Goal: Task Accomplishment & Management: Complete application form

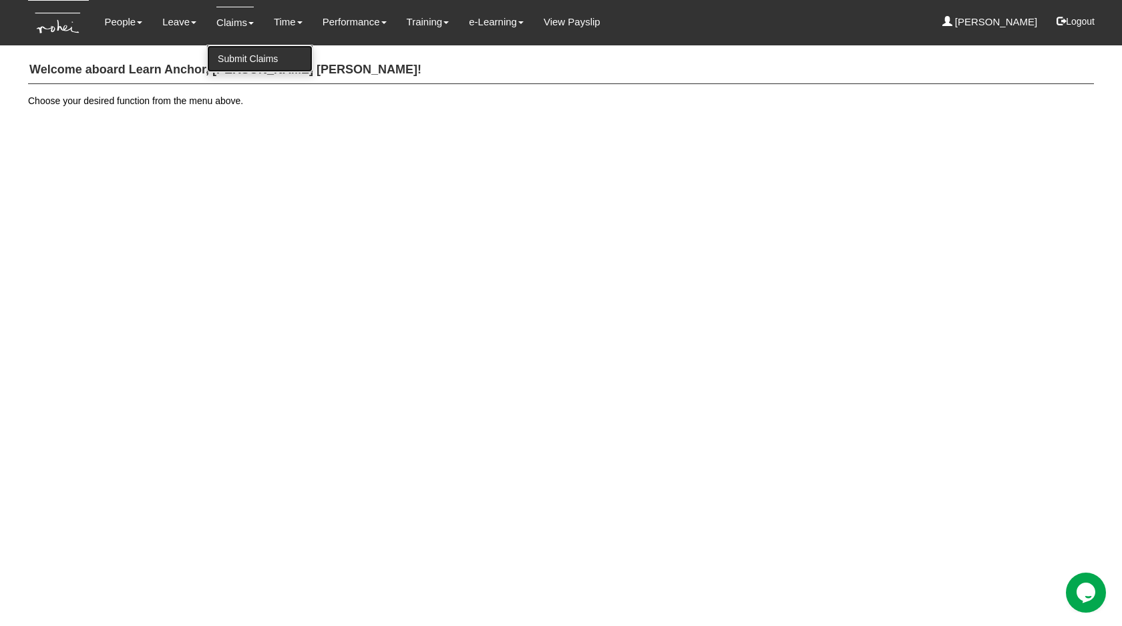
click at [229, 59] on link "Submit Claims" at bounding box center [259, 58] width 105 height 27
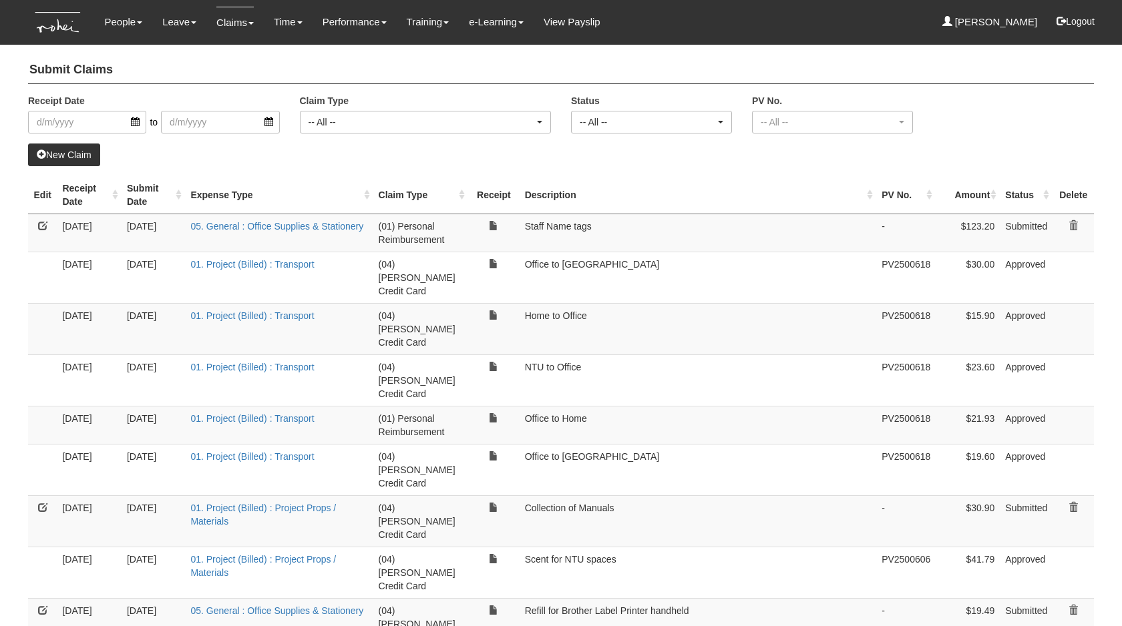
select select "50"
click at [46, 146] on link "New Claim" at bounding box center [64, 155] width 72 height 23
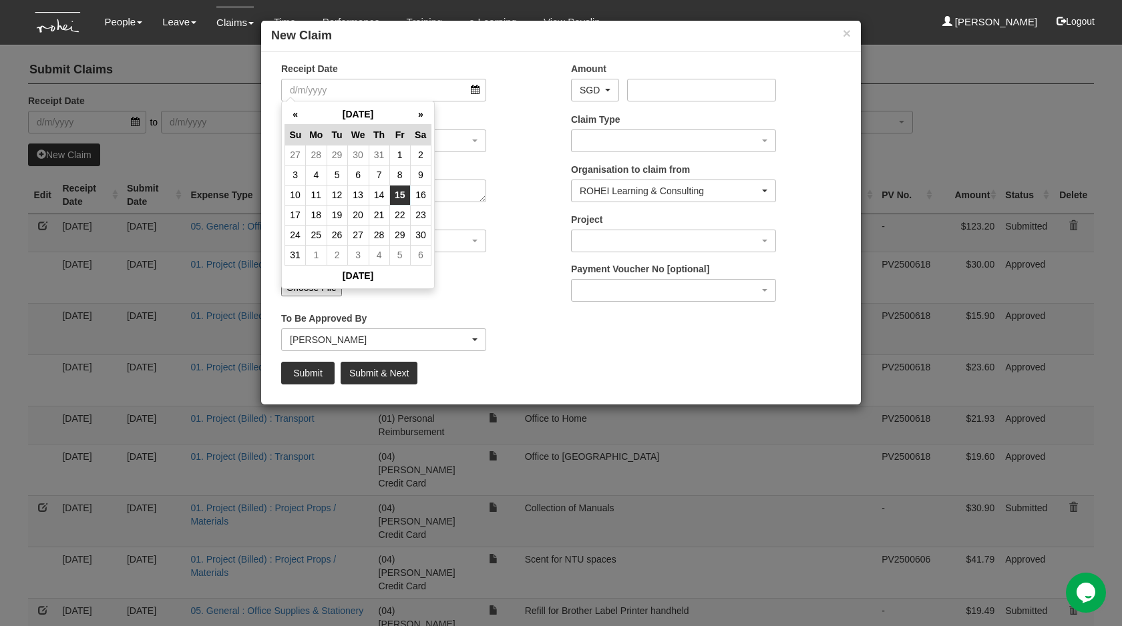
click at [394, 188] on td "15" at bounding box center [399, 195] width 21 height 20
type input "[DATE]"
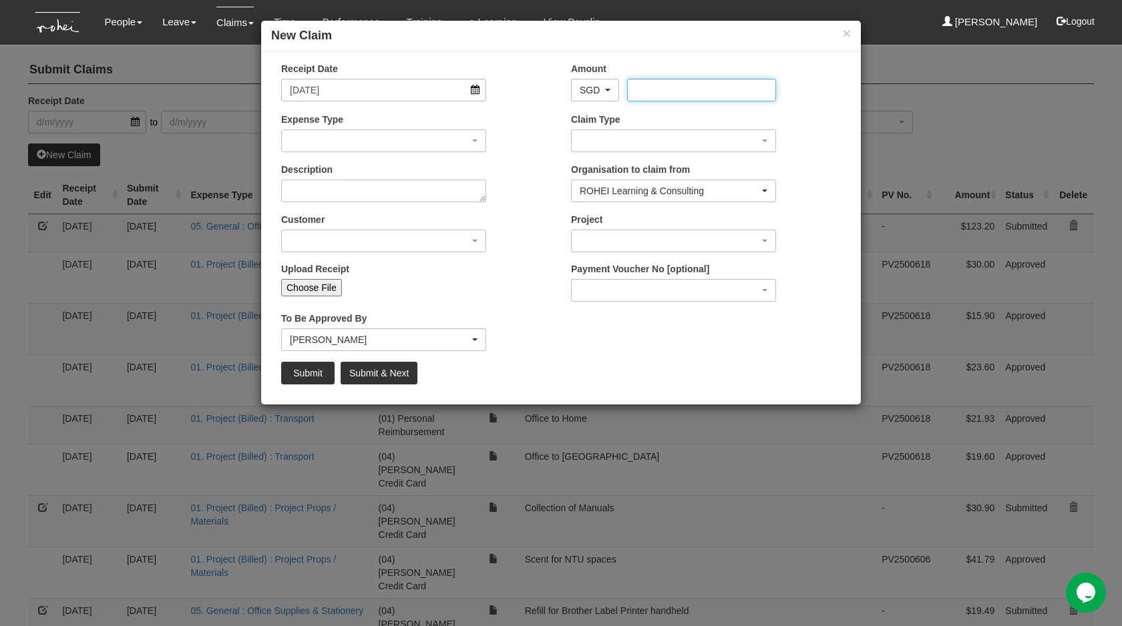
click at [705, 95] on input "Amount" at bounding box center [701, 90] width 148 height 23
type input "200"
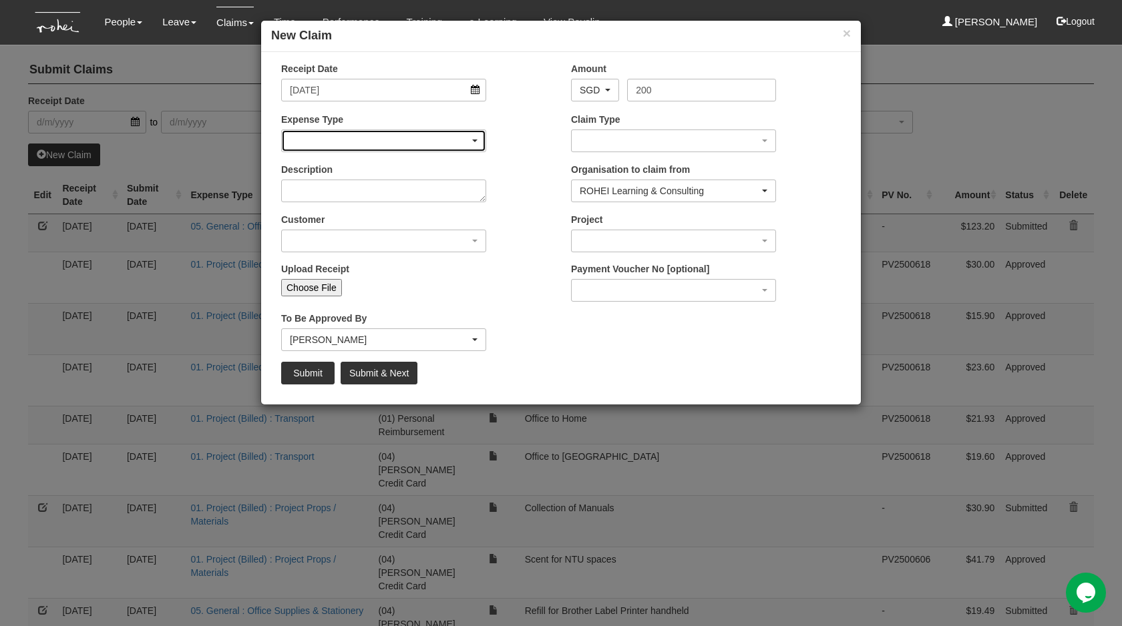
click at [414, 140] on div "button" at bounding box center [384, 140] width 204 height 21
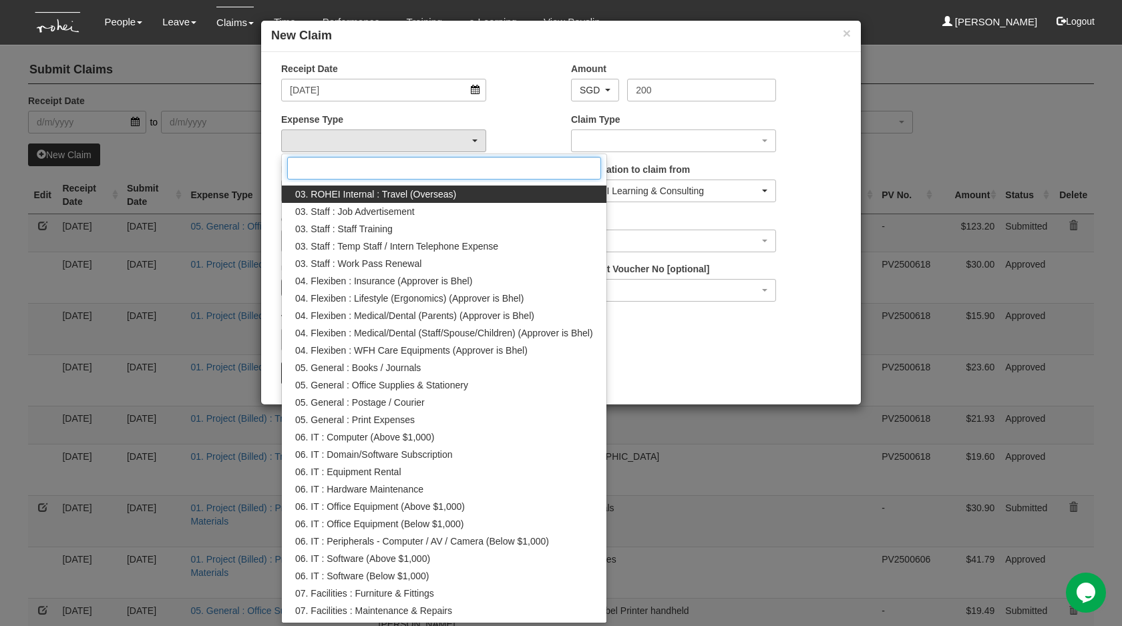
scroll to position [322, 0]
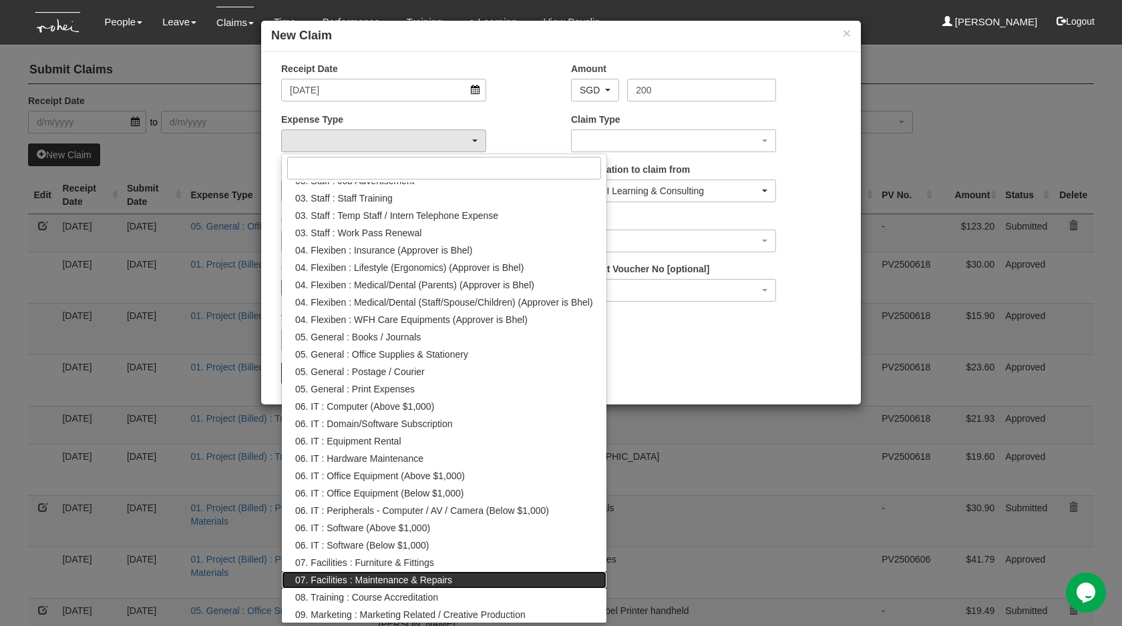
click at [440, 582] on span "07. Facilities : Maintenance & Repairs" at bounding box center [373, 580] width 157 height 13
select select "159"
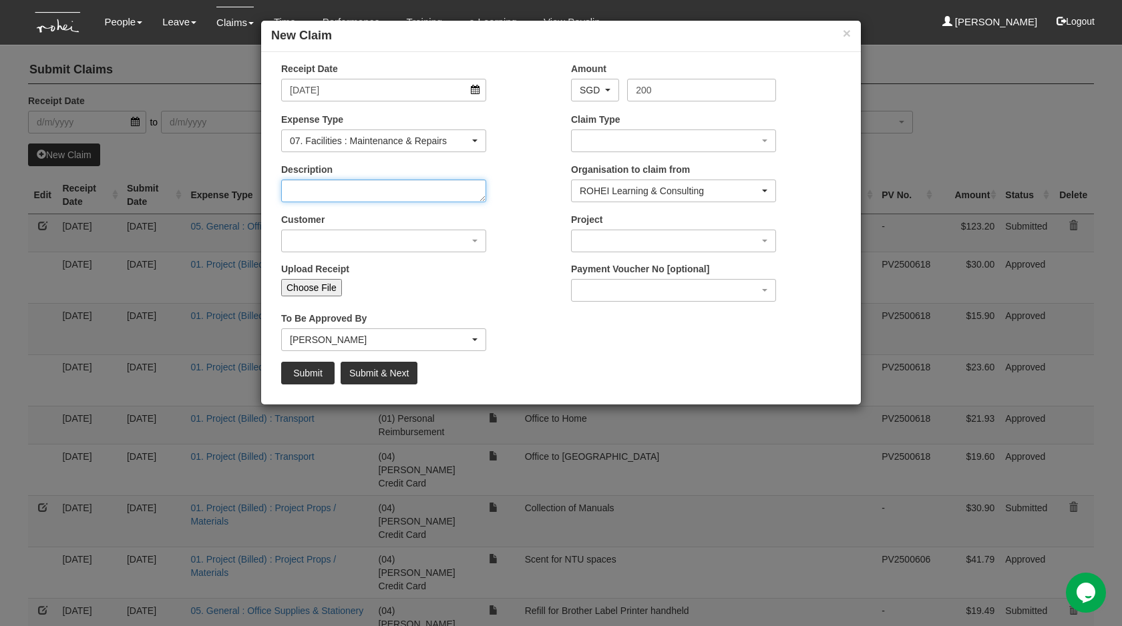
click at [399, 188] on textarea "Description" at bounding box center [383, 191] width 205 height 23
type textarea "F"
type textarea "Facilities for Di"
type textarea "Dispoal"
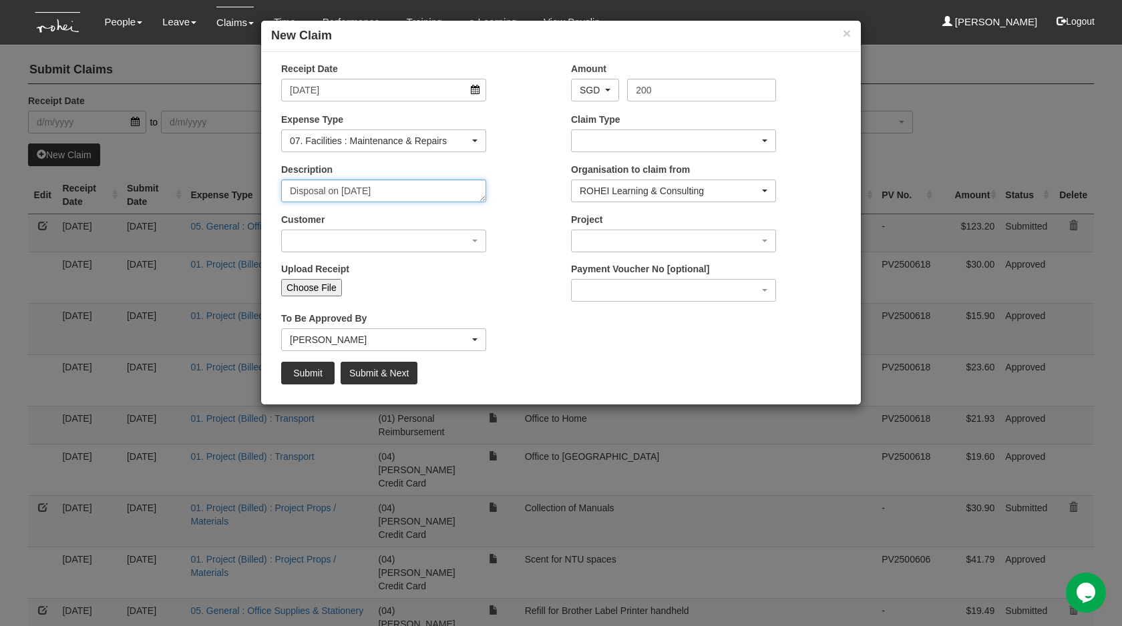
type textarea "Disposal on [DATE]"
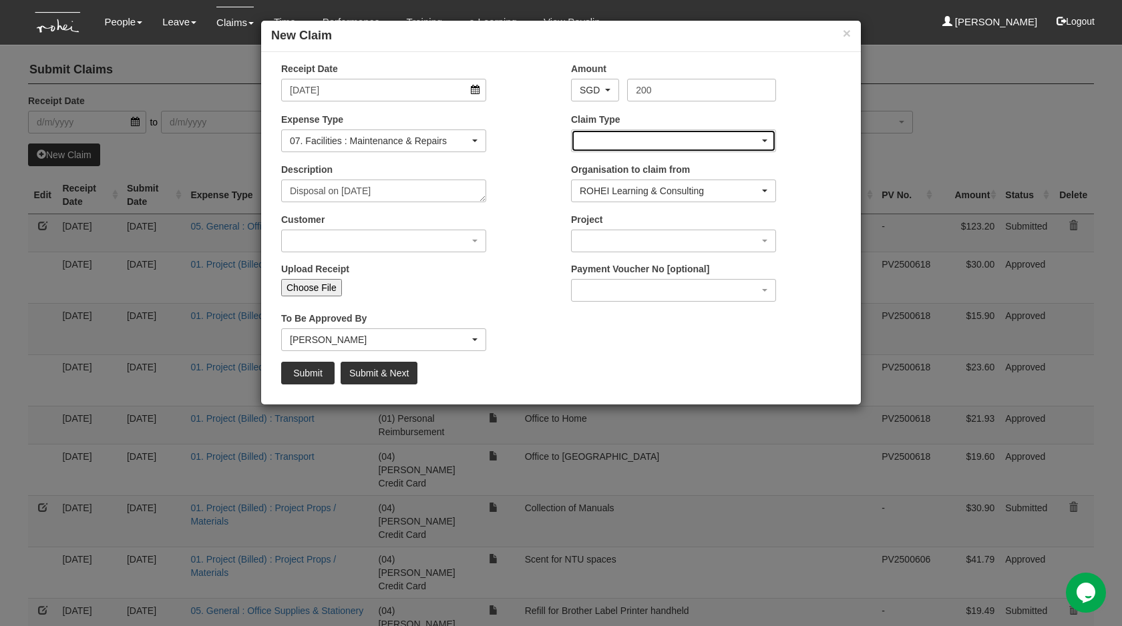
click at [637, 144] on div "button" at bounding box center [674, 140] width 204 height 21
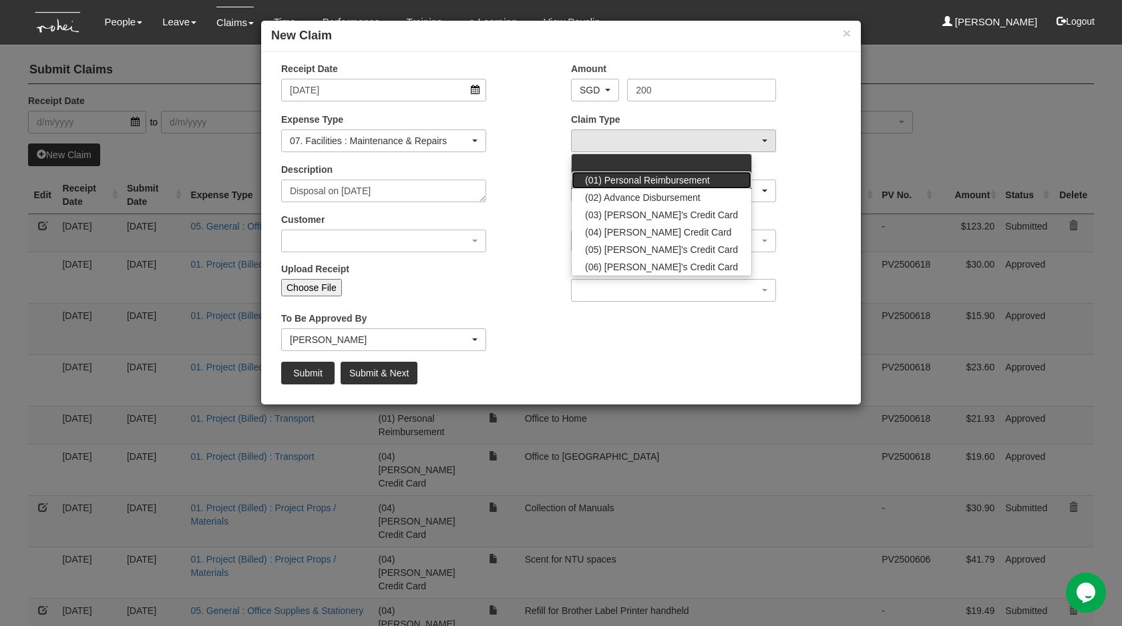
click at [644, 183] on span "(01) Personal Reimbursement" at bounding box center [647, 180] width 125 height 13
select select "14"
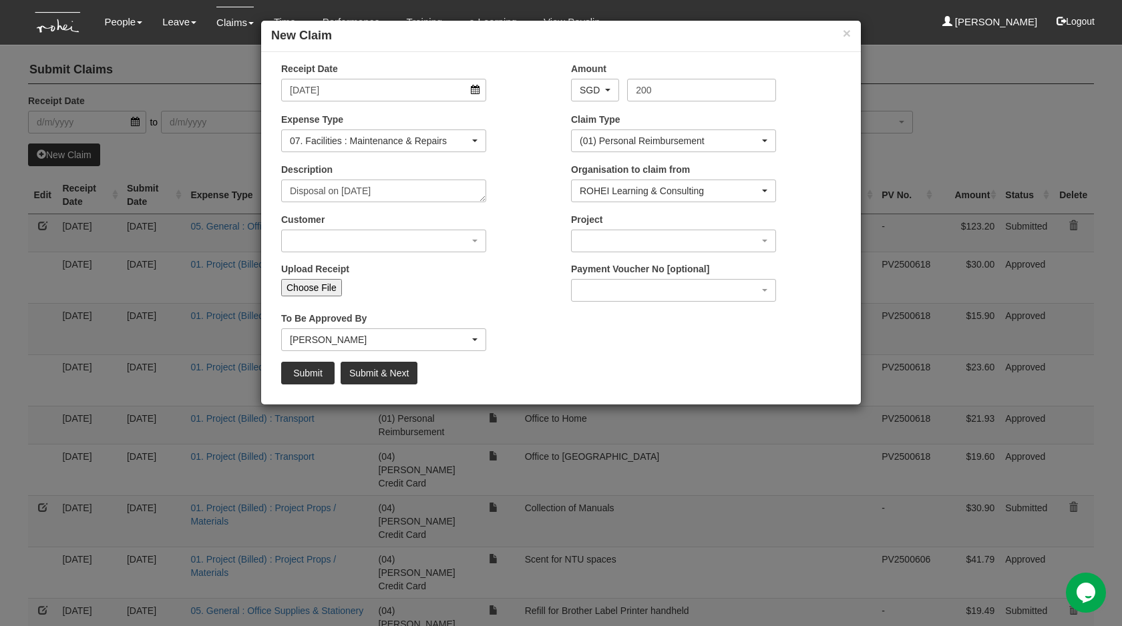
click at [312, 282] on input "Choose File" at bounding box center [311, 287] width 61 height 17
type input "C:\fakepath\3bea3616-b8a6-45b8-ac90-ede1c8a73bb0.jpeg"
type input "Choose Another File"
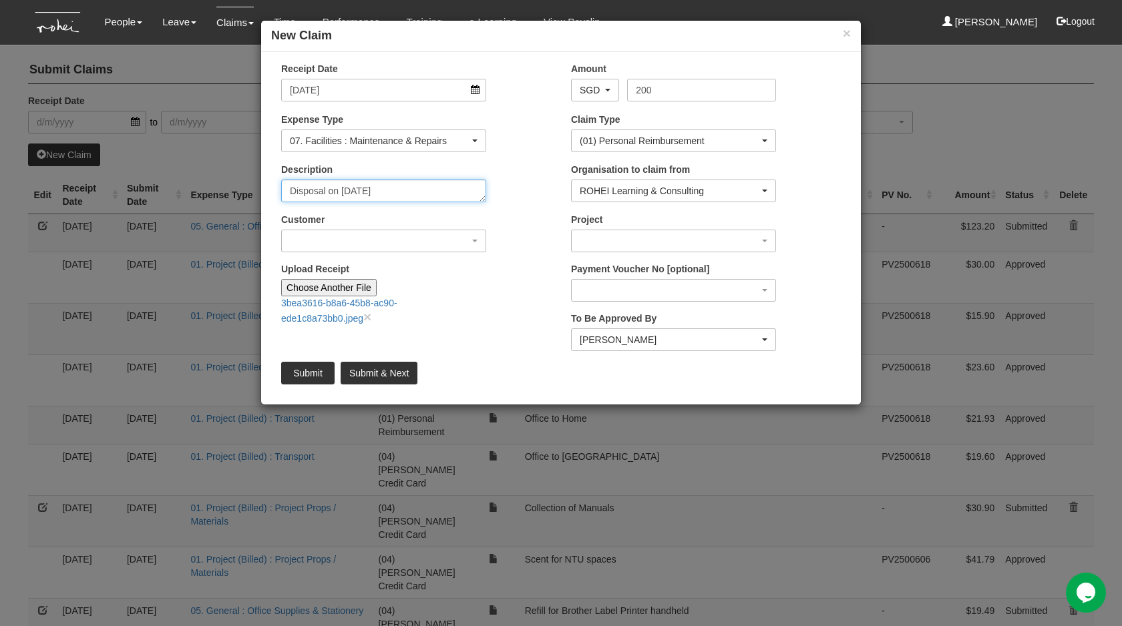
click at [449, 184] on textarea "Disposal on [DATE]" at bounding box center [383, 191] width 205 height 23
type textarea "Disposal on [DATE]. Invoice to be uploaded"
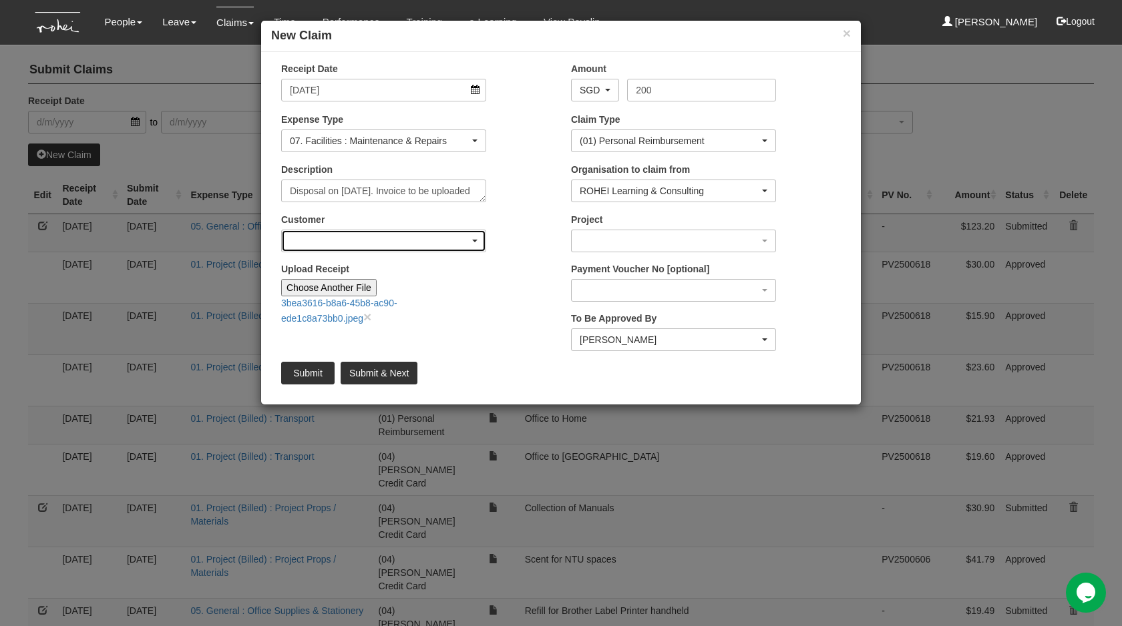
click at [402, 232] on div "button" at bounding box center [384, 240] width 204 height 21
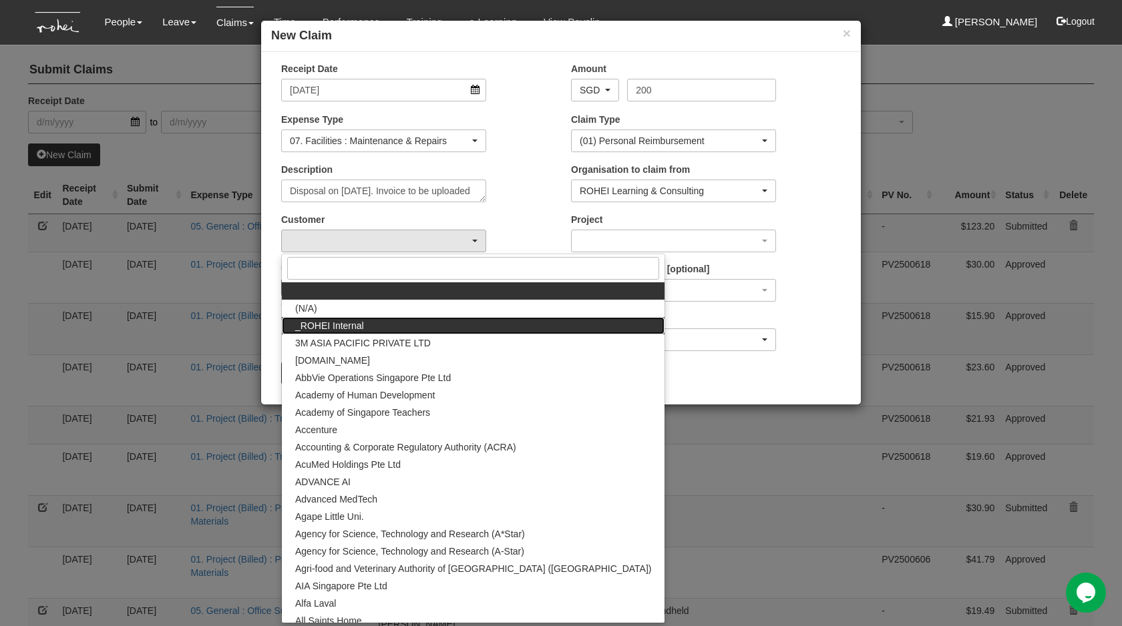
click at [399, 328] on link "_ROHEI Internal" at bounding box center [473, 325] width 383 height 17
select select "397"
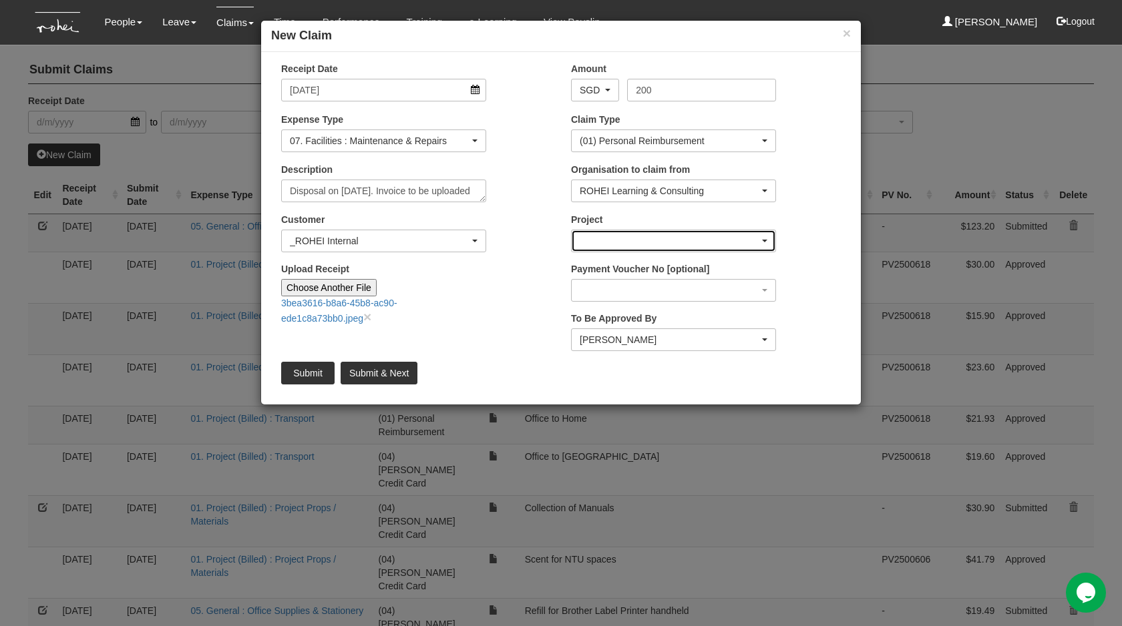
click at [618, 247] on div "button" at bounding box center [674, 240] width 204 height 21
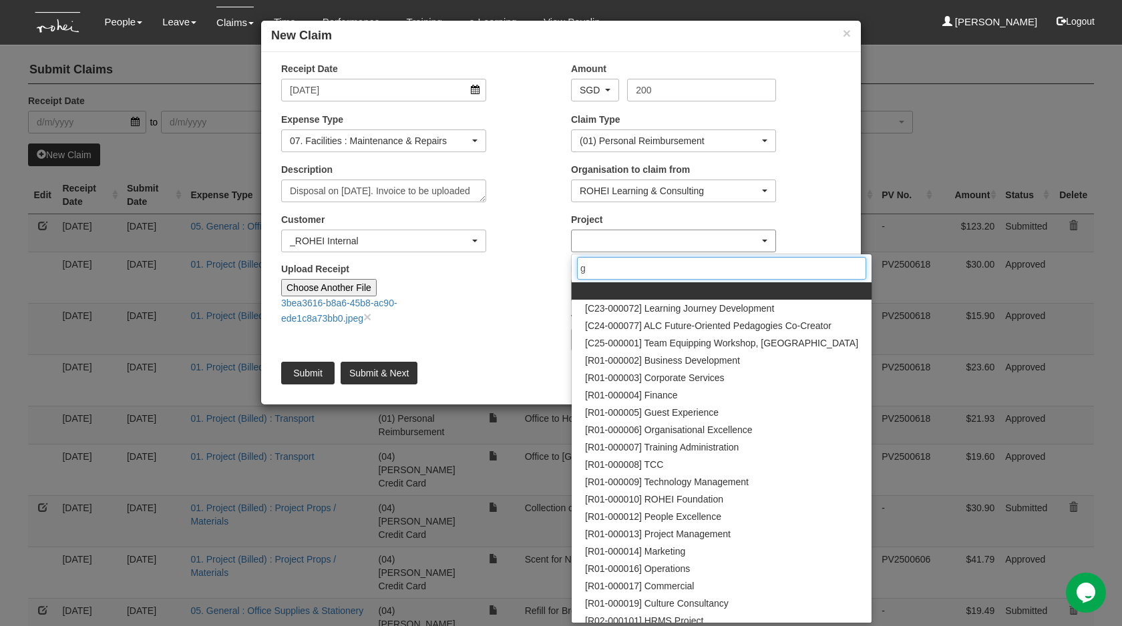
type input "gu"
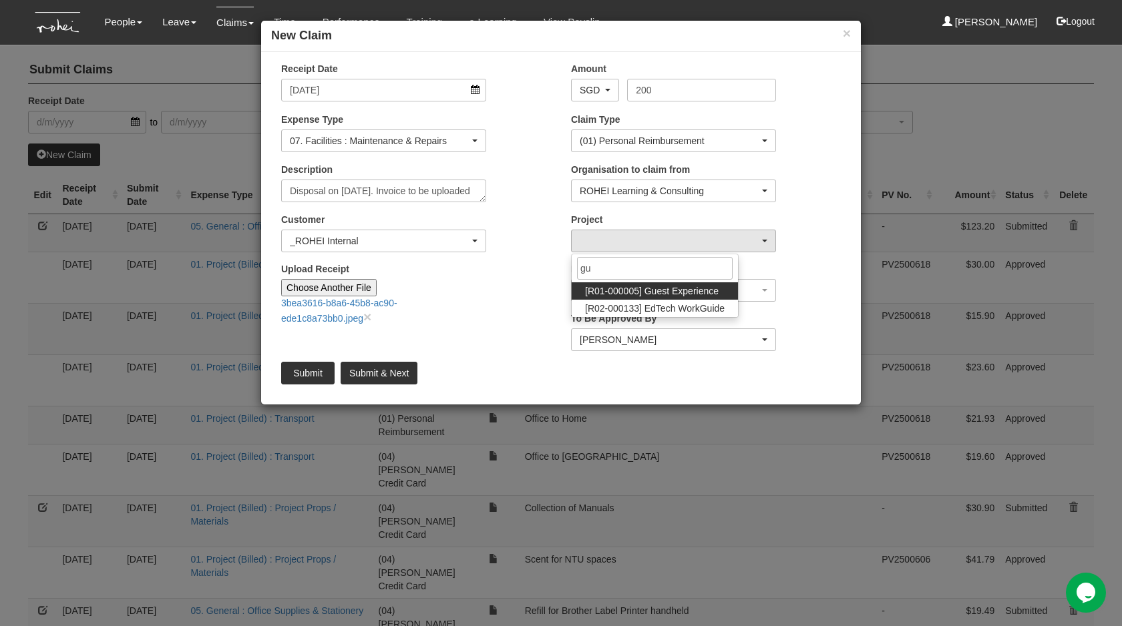
click at [650, 285] on span "[R01-000005] Guest Experience" at bounding box center [652, 290] width 134 height 13
select select "1482"
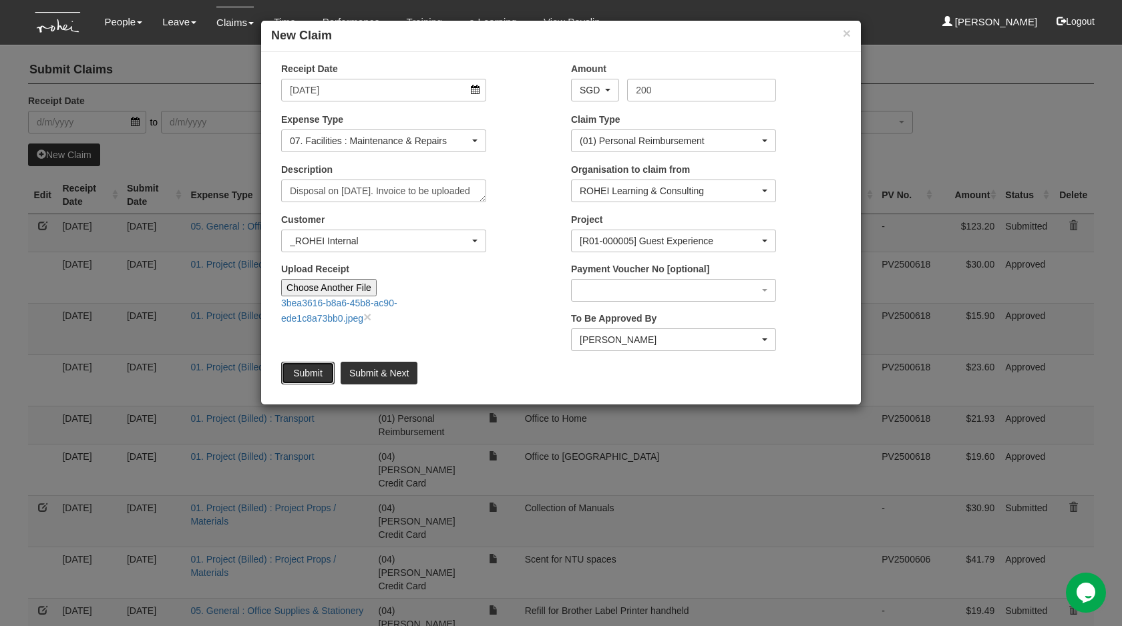
click at [326, 367] on input "Submit" at bounding box center [307, 373] width 53 height 23
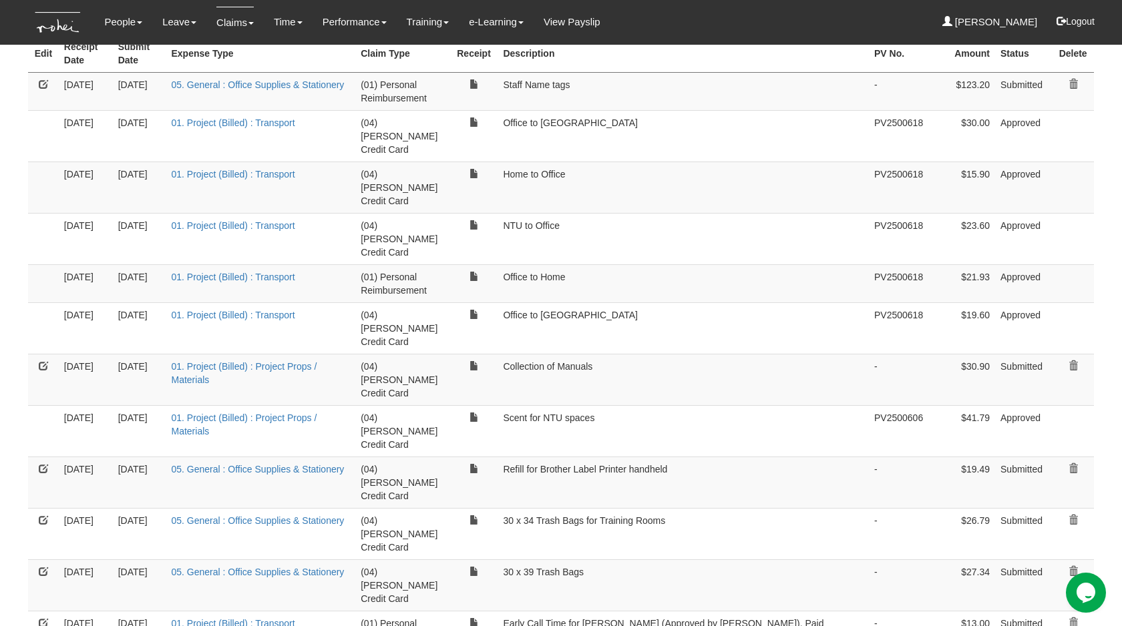
scroll to position [143, 0]
select select "50"
